Goal: Task Accomplishment & Management: Complete application form

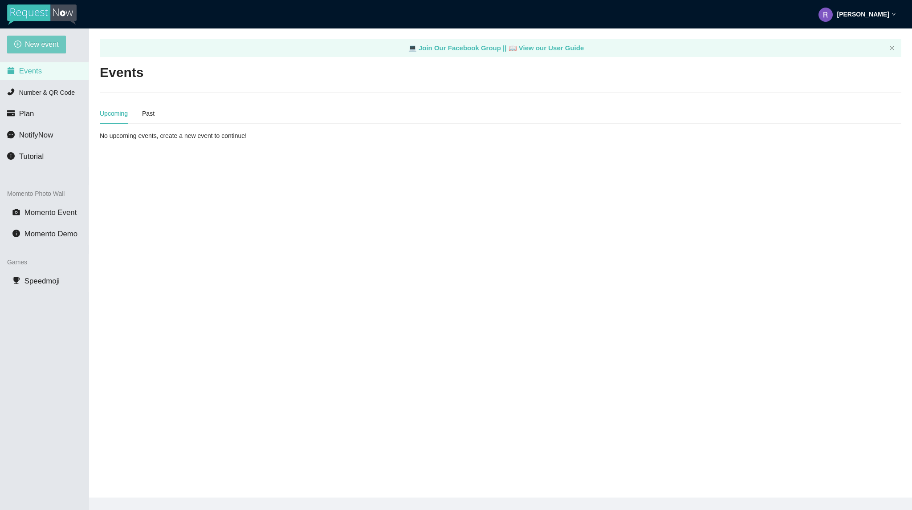
click at [16, 49] on button "New event" at bounding box center [36, 45] width 59 height 18
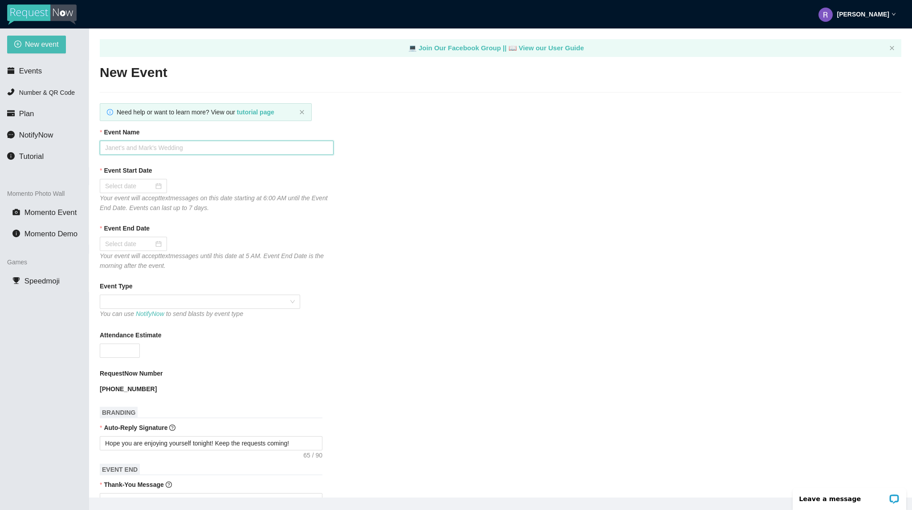
click at [189, 141] on input "Event Name" at bounding box center [217, 148] width 234 height 14
type input "Bourbon Cowboy [DATE]"
click at [154, 188] on div at bounding box center [133, 186] width 57 height 10
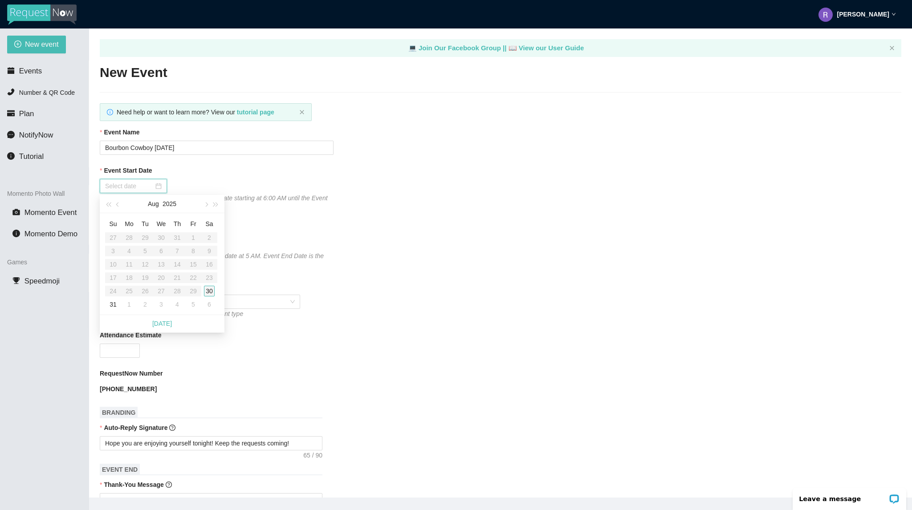
type input "[DATE]"
click at [206, 293] on div "30" at bounding box center [209, 291] width 11 height 11
type input "[DATE]"
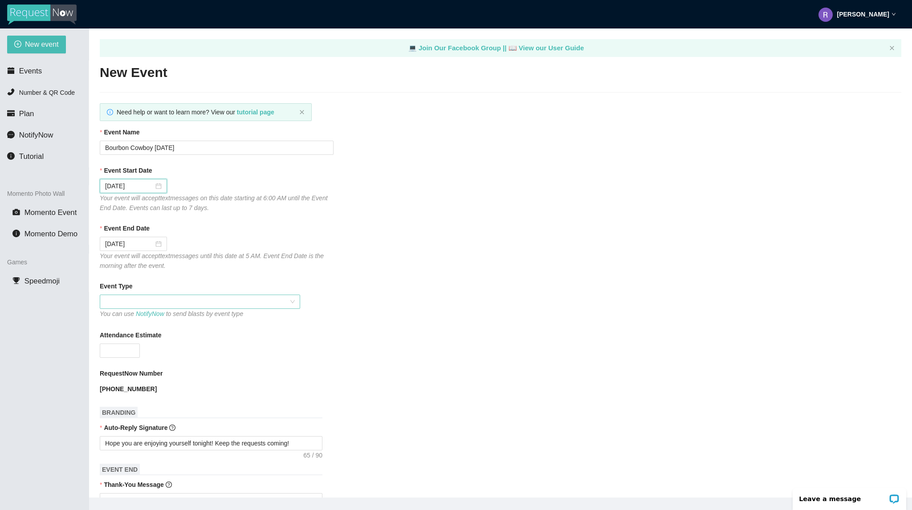
click at [167, 307] on span at bounding box center [200, 301] width 190 height 13
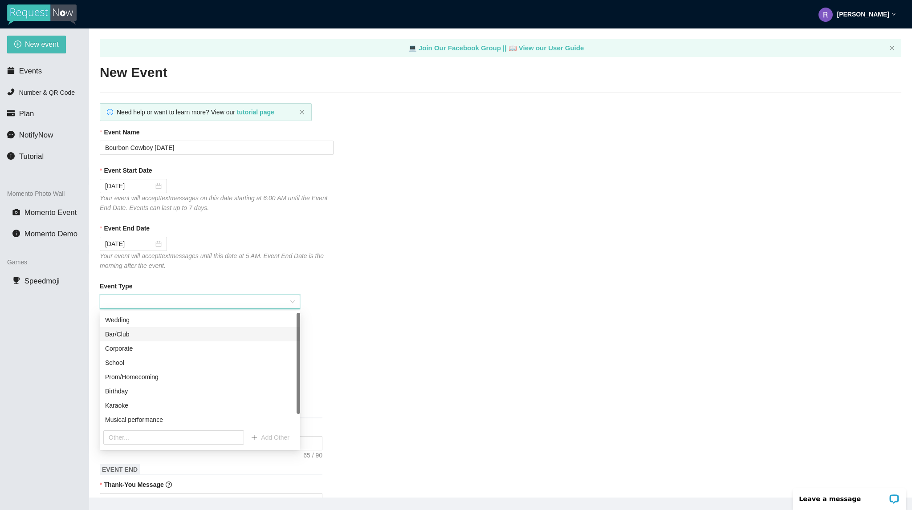
click at [132, 336] on div "Bar/Club" at bounding box center [200, 334] width 190 height 10
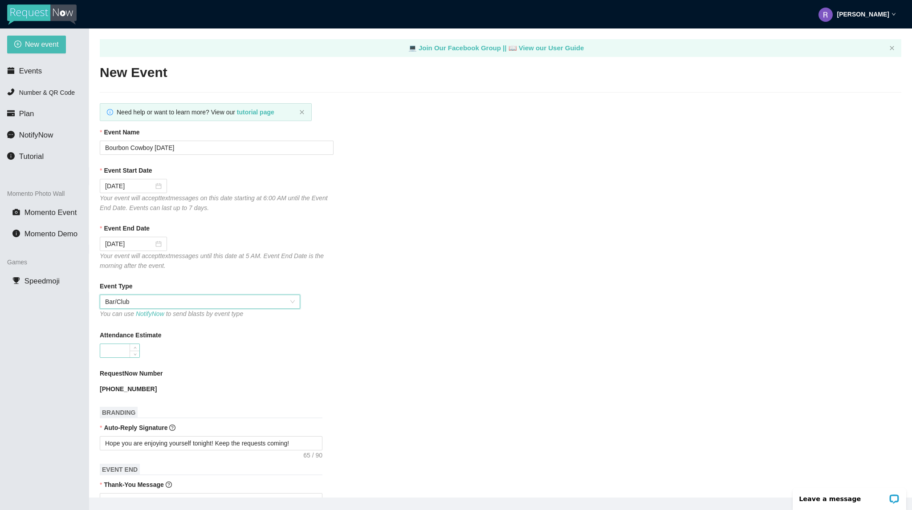
click at [125, 348] on input "Attendance Estimate" at bounding box center [119, 350] width 39 height 13
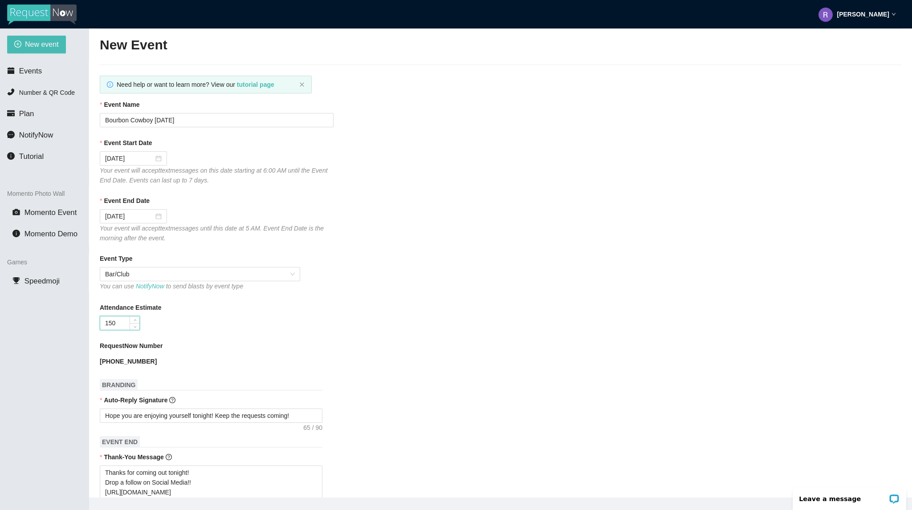
scroll to position [178, 0]
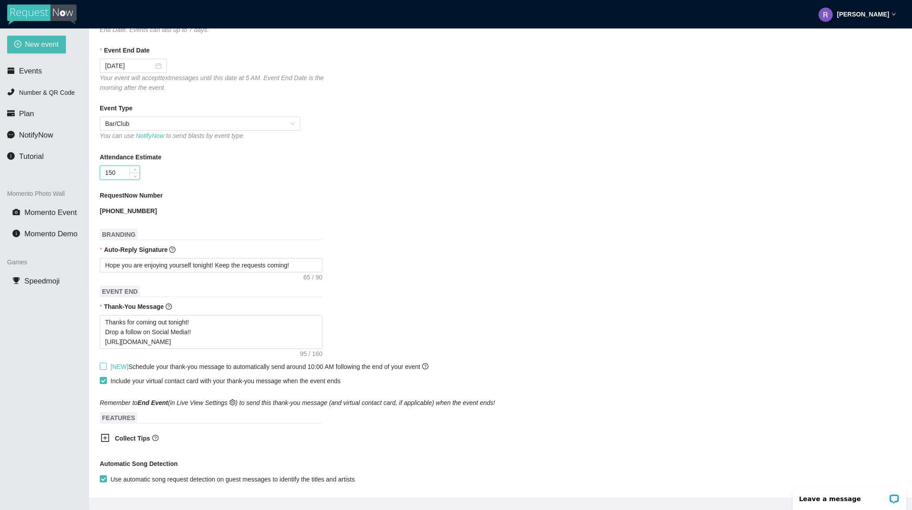
type input "150"
click at [137, 365] on span "[NEW] Schedule your thank-you message to automatically send around 10:00 AM fol…" at bounding box center [269, 366] width 318 height 7
click at [106, 365] on input "[NEW] Schedule your thank-you message to automatically send around 10:00 AM fol…" at bounding box center [103, 366] width 6 height 6
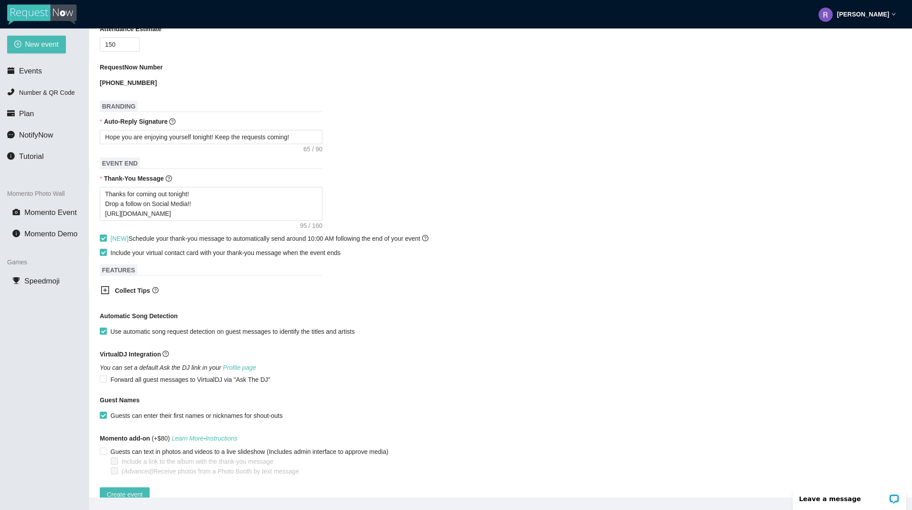
scroll to position [329, 0]
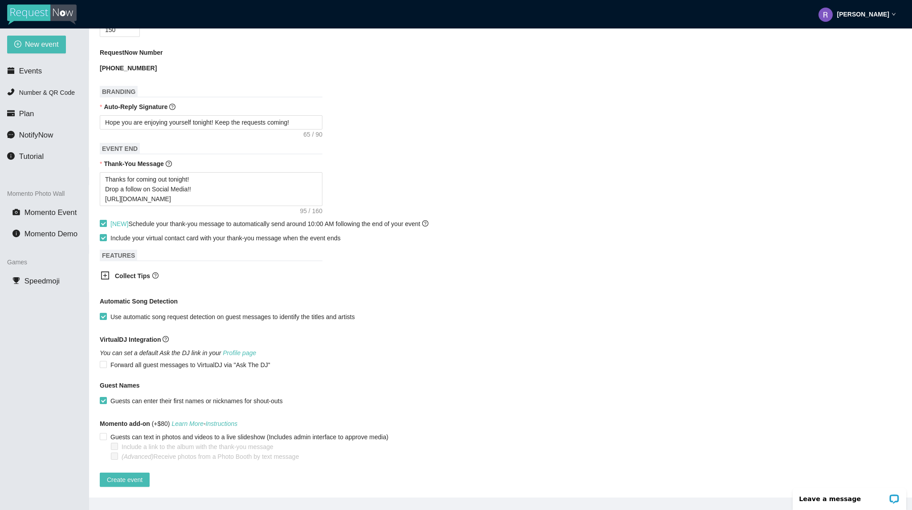
click at [191, 220] on span "[NEW] Schedule your thank-you message to automatically send around 10:00 AM fol…" at bounding box center [269, 223] width 318 height 7
click at [106, 220] on input "[NEW] Schedule your thank-you message to automatically send around 10:00 AM fol…" at bounding box center [103, 223] width 6 height 6
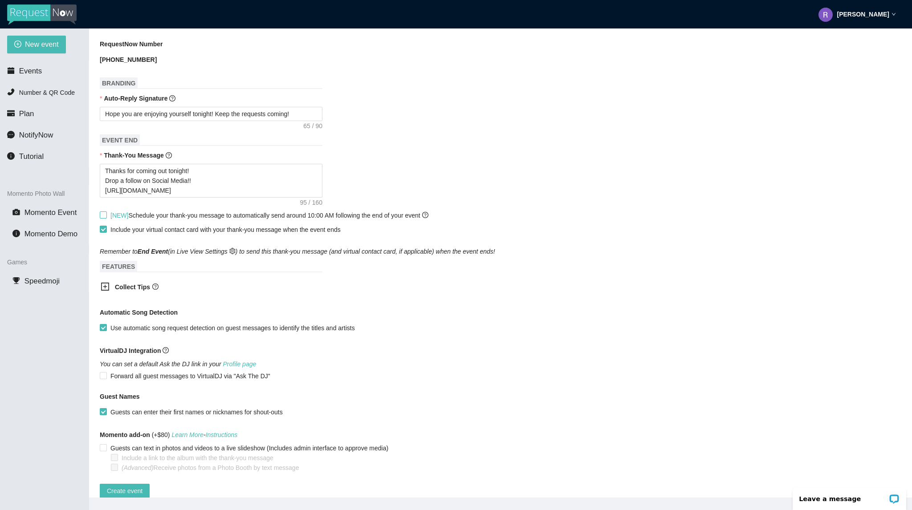
click at [191, 217] on span "[NEW] Schedule your thank-you message to automatically send around 10:00 AM fol…" at bounding box center [269, 215] width 318 height 7
click at [106, 217] on input "[NEW] Schedule your thank-you message to automatically send around 10:00 AM fol…" at bounding box center [103, 214] width 6 height 6
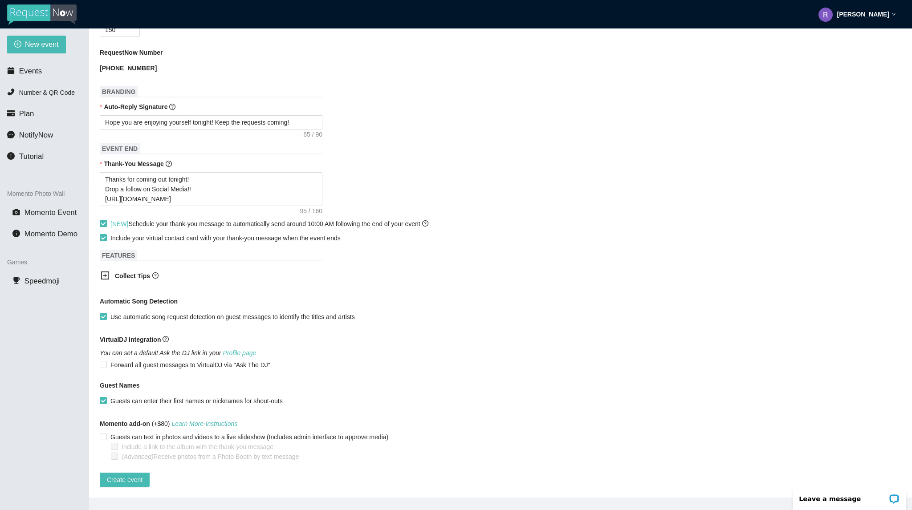
click at [191, 220] on span "[NEW] Schedule your thank-you message to automatically send around 10:00 AM fol…" at bounding box center [269, 223] width 318 height 7
click at [106, 220] on input "[NEW] Schedule your thank-you message to automatically send around 10:00 AM fol…" at bounding box center [103, 223] width 6 height 6
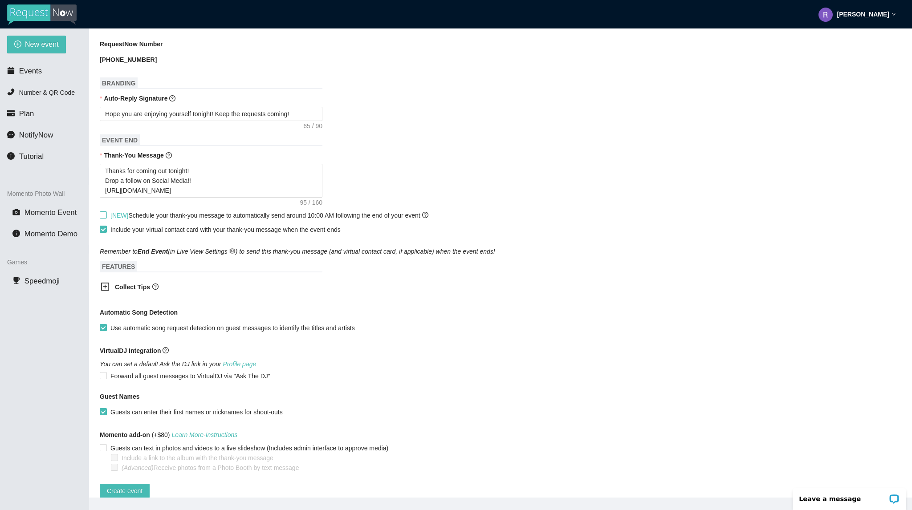
click at [191, 219] on span "[NEW] Schedule your thank-you message to automatically send around 10:00 AM fol…" at bounding box center [269, 215] width 318 height 7
click at [106, 218] on input "[NEW] Schedule your thank-you message to automatically send around 10:00 AM fol…" at bounding box center [103, 214] width 6 height 6
checkbox input "true"
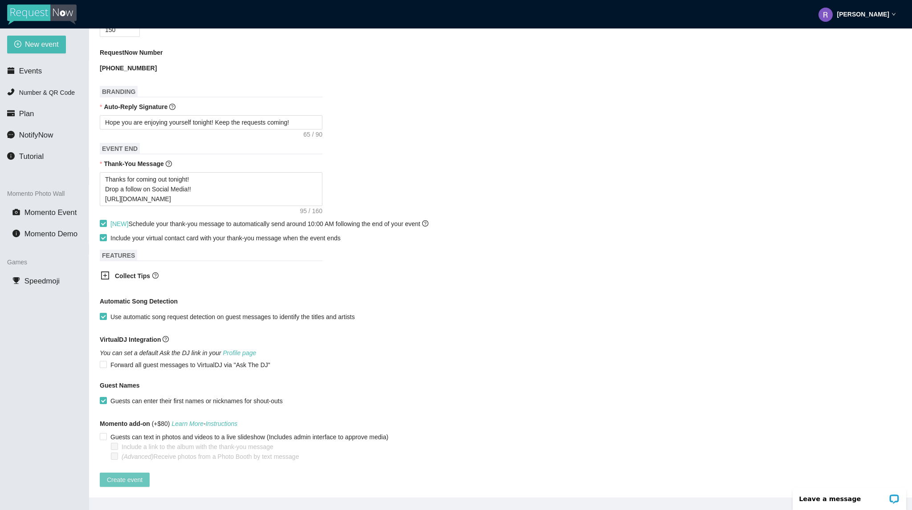
click at [121, 475] on span "Create event" at bounding box center [125, 480] width 36 height 10
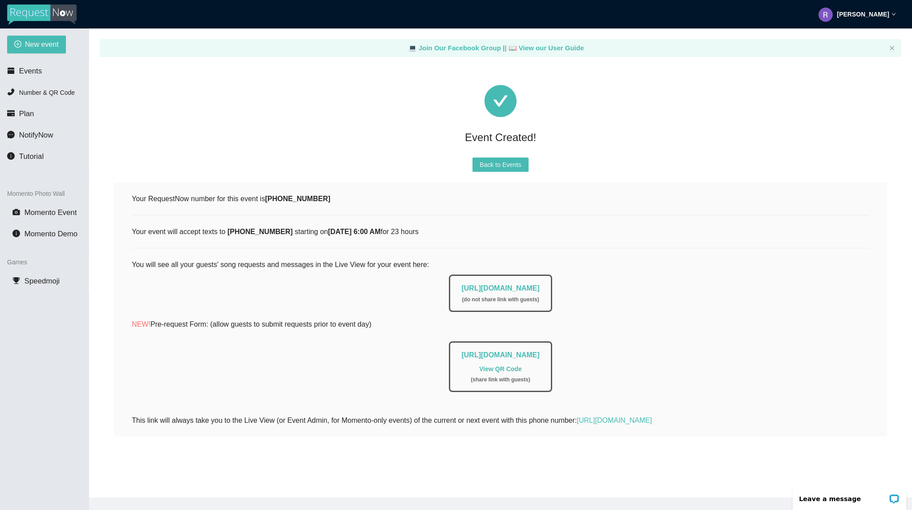
scroll to position [0, 0]
